Goal: Task Accomplishment & Management: Manage account settings

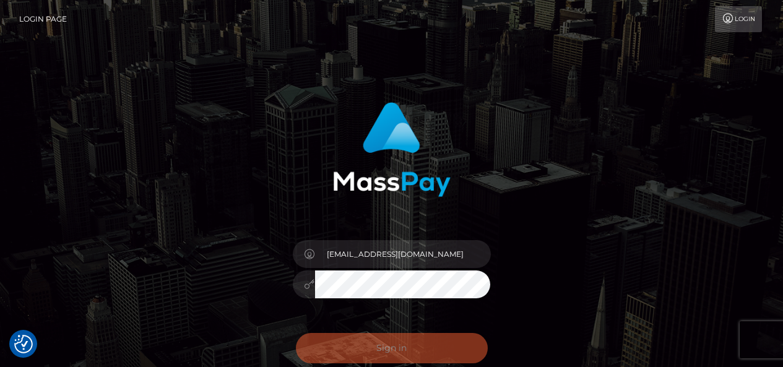
scroll to position [101, 0]
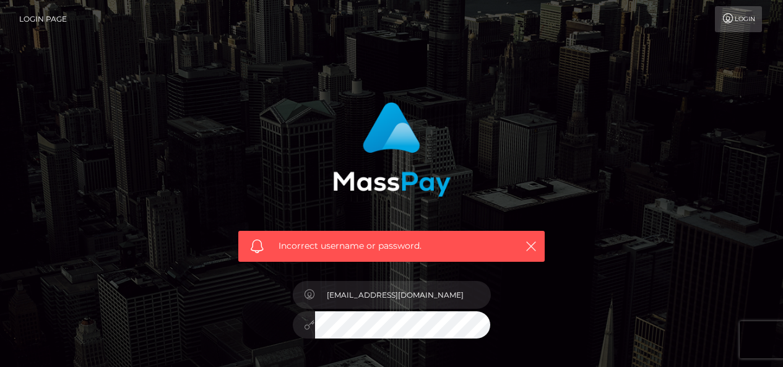
scroll to position [67, 0]
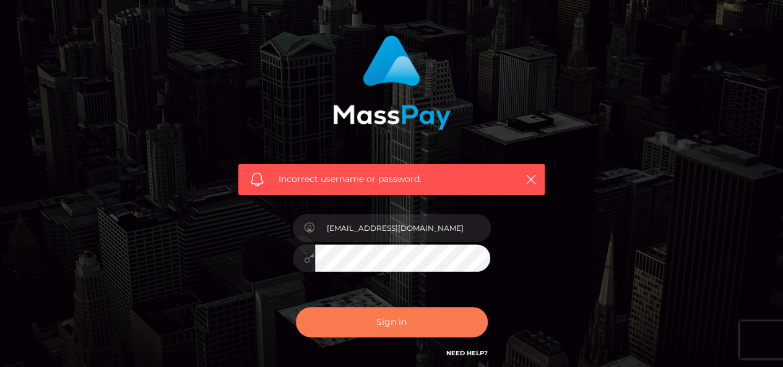
click at [375, 332] on button "Sign in" at bounding box center [392, 322] width 192 height 30
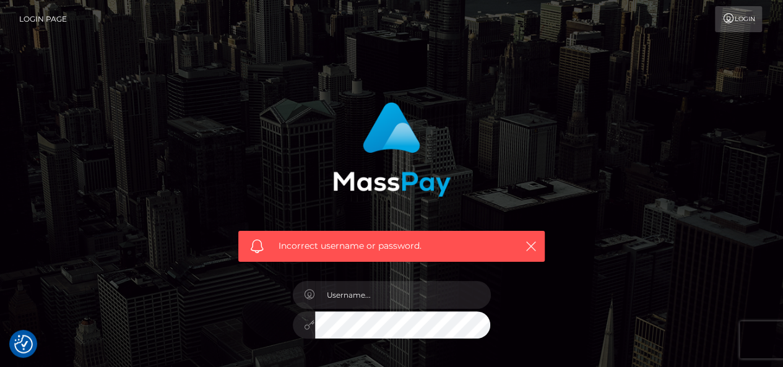
scroll to position [174, 0]
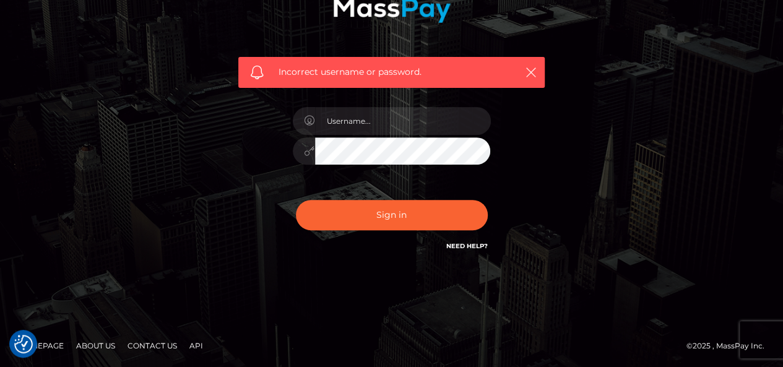
click at [466, 258] on div "Incorrect username or password." at bounding box center [391, 91] width 325 height 344
click at [466, 247] on link "Need Help?" at bounding box center [466, 246] width 41 height 8
click at [470, 248] on link "Need Help?" at bounding box center [466, 246] width 41 height 8
click at [459, 245] on link "Need Help?" at bounding box center [466, 246] width 41 height 8
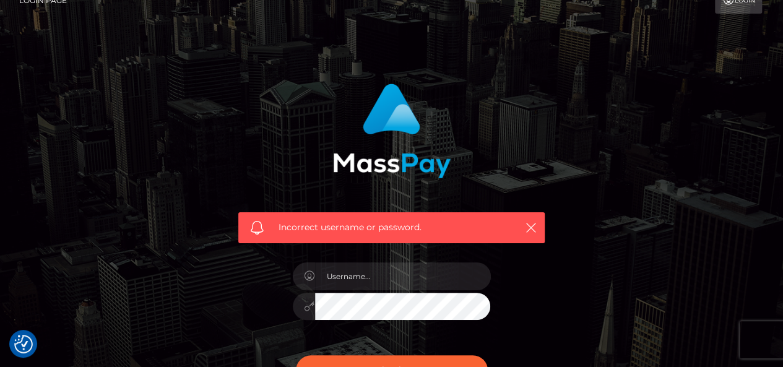
scroll to position [0, 0]
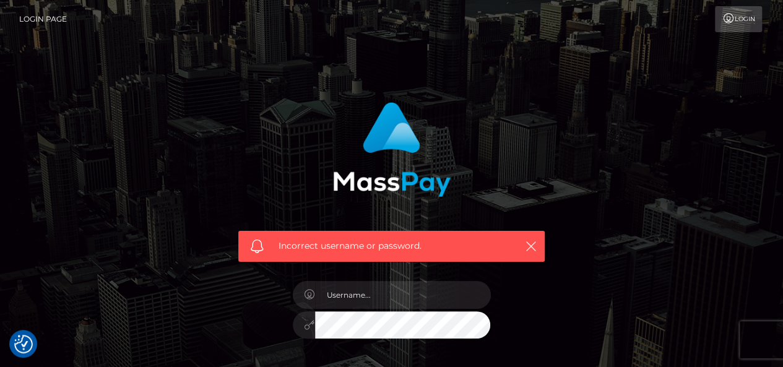
click at [24, 19] on link "Login Page" at bounding box center [43, 19] width 48 height 26
